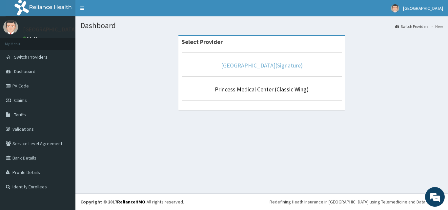
click at [286, 64] on link "[GEOGRAPHIC_DATA](Signature)" at bounding box center [262, 66] width 82 height 8
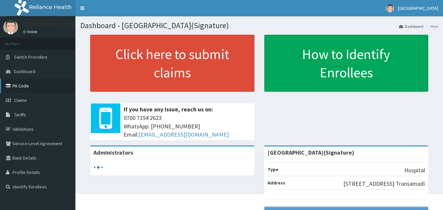
click at [33, 87] on link "PA Code" at bounding box center [37, 86] width 75 height 14
